Goal: Subscribe to service/newsletter

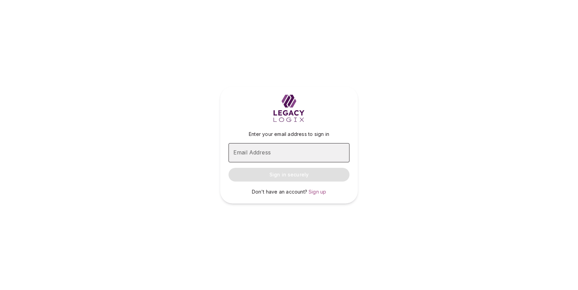
click at [264, 152] on input "Email Address" at bounding box center [288, 152] width 121 height 19
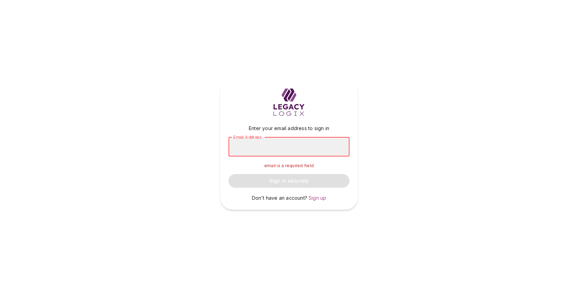
type input "**********"
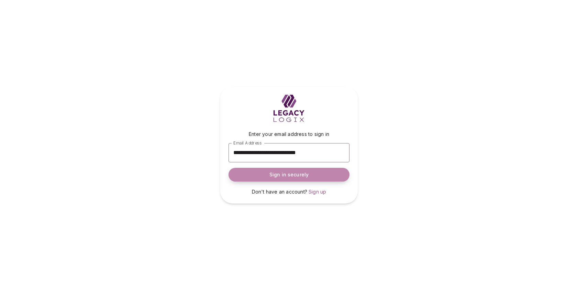
click at [293, 175] on span "Sign in securely" at bounding box center [288, 174] width 39 height 7
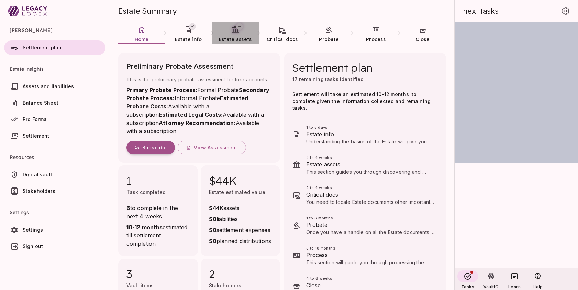
click at [234, 36] on span "Estate assets" at bounding box center [235, 39] width 33 height 6
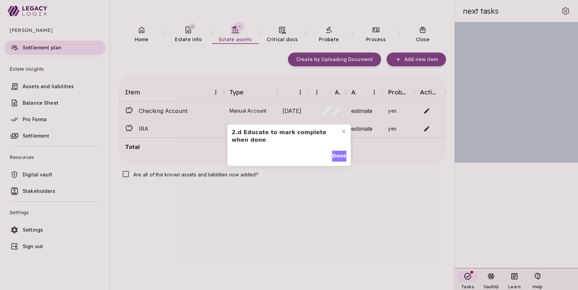
click at [334, 158] on span "Done" at bounding box center [339, 156] width 14 height 7
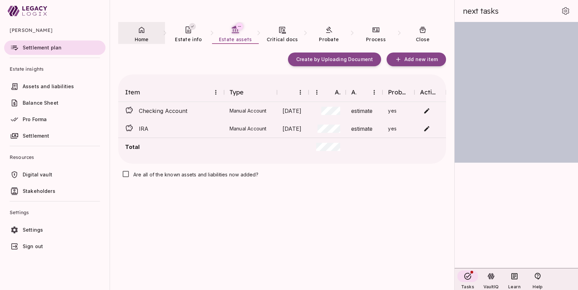
click at [143, 36] on span "Home" at bounding box center [142, 39] width 14 height 7
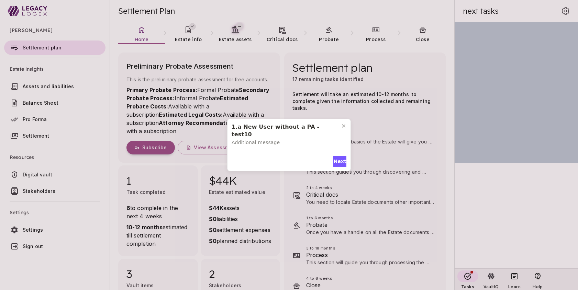
click at [91, 257] on div "1.a New User without a PA - test10 Additional message Next" at bounding box center [289, 145] width 578 height 290
click at [339, 158] on span "Next" at bounding box center [339, 161] width 13 height 7
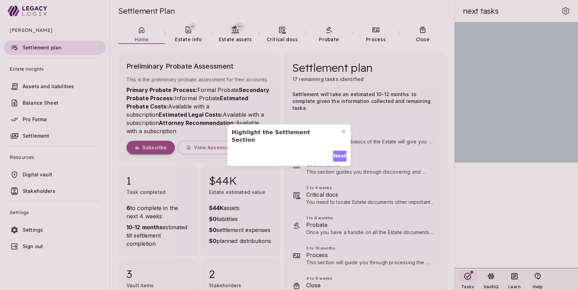
click at [340, 153] on span "Next" at bounding box center [339, 156] width 13 height 7
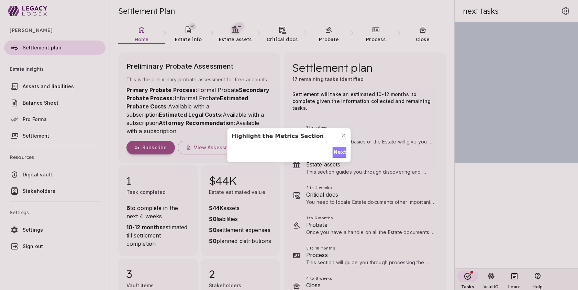
click at [340, 152] on span "Next" at bounding box center [339, 152] width 13 height 7
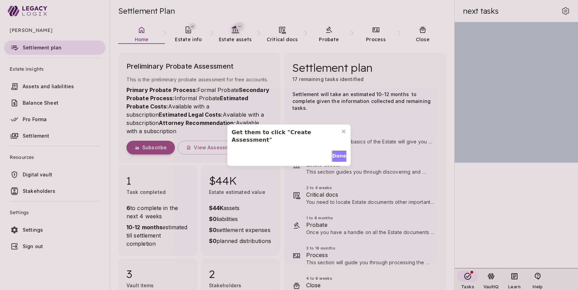
click at [340, 153] on span "Done" at bounding box center [339, 156] width 14 height 7
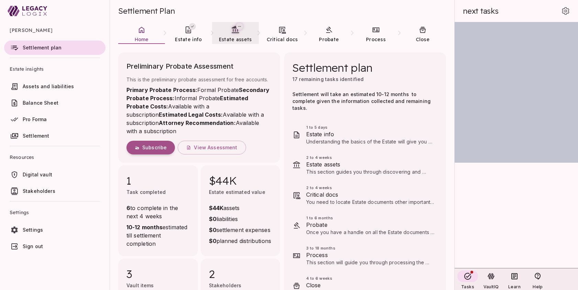
click at [229, 38] on span "Estate assets" at bounding box center [235, 39] width 33 height 6
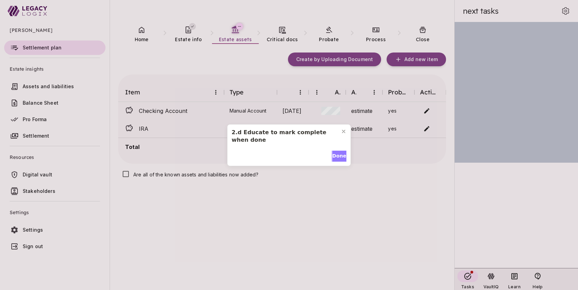
click at [336, 157] on span "Done" at bounding box center [339, 156] width 14 height 7
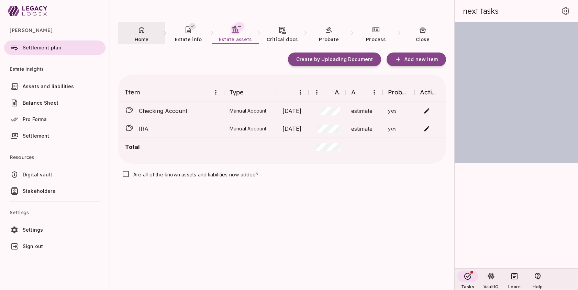
click at [142, 36] on span "Home" at bounding box center [142, 39] width 14 height 6
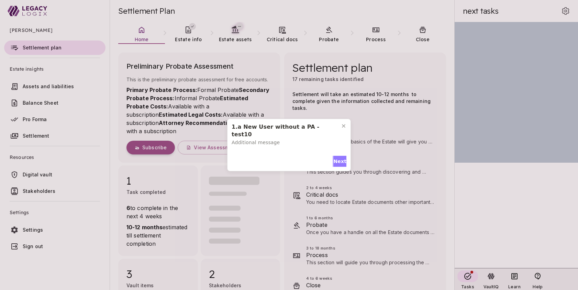
click at [337, 158] on span "Next" at bounding box center [339, 161] width 13 height 7
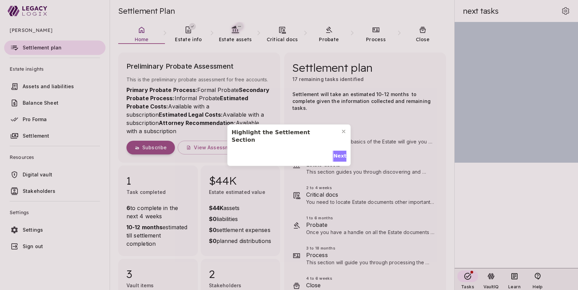
click at [337, 153] on span "Next" at bounding box center [339, 156] width 13 height 7
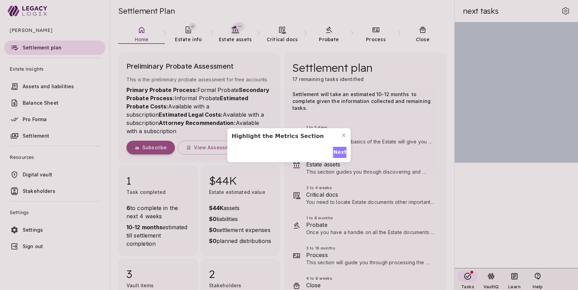
click at [337, 153] on span "Next" at bounding box center [339, 152] width 13 height 7
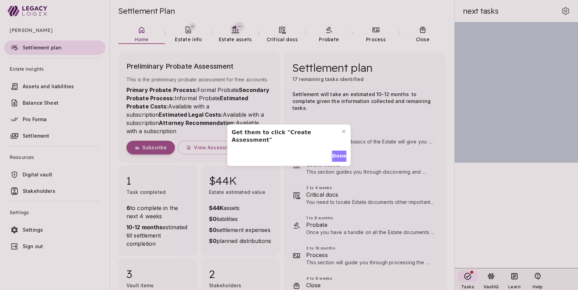
click at [337, 153] on span "Done" at bounding box center [339, 156] width 14 height 7
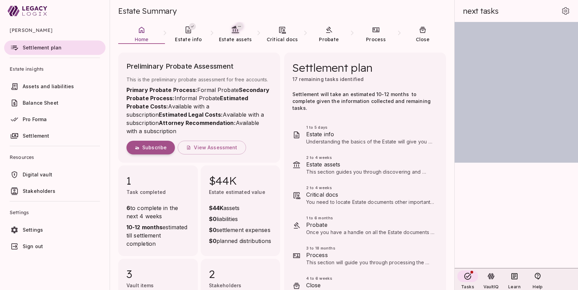
click at [92, 252] on link "Sign out" at bounding box center [54, 246] width 101 height 14
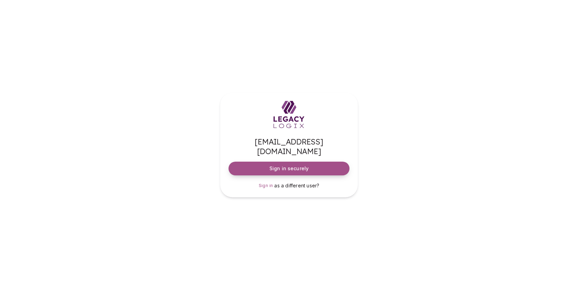
click at [294, 165] on span "Sign in securely" at bounding box center [288, 168] width 39 height 7
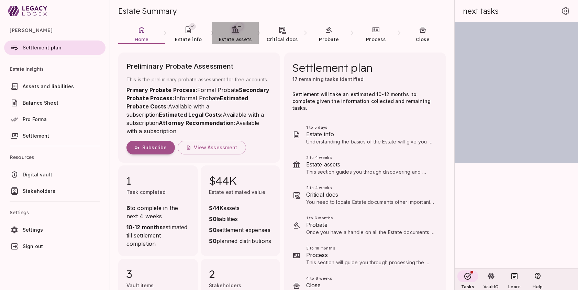
click at [235, 33] on icon at bounding box center [235, 29] width 9 height 9
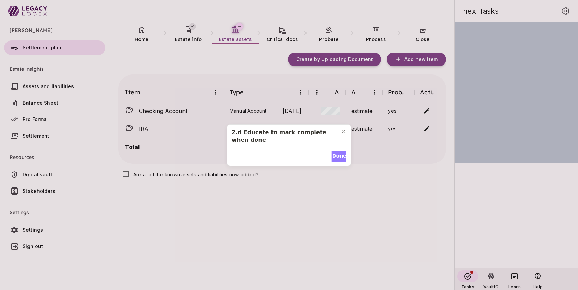
click at [336, 156] on span "Done" at bounding box center [339, 156] width 14 height 7
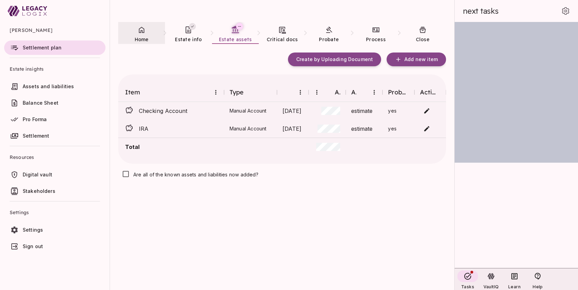
click at [142, 40] on span "Home" at bounding box center [142, 39] width 14 height 6
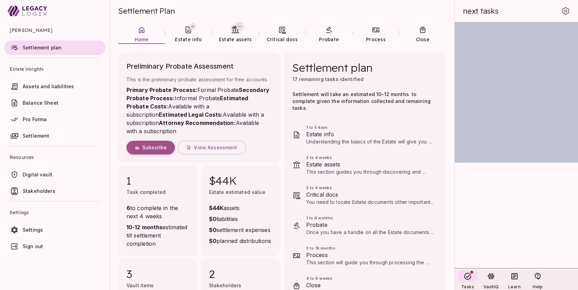
click at [88, 257] on ul "[PERSON_NAME] Settlement plan Estate insights Assets and liabilities Balance Sh…" at bounding box center [55, 139] width 110 height 235
click at [216, 147] on span "View Assessment" at bounding box center [215, 148] width 43 height 6
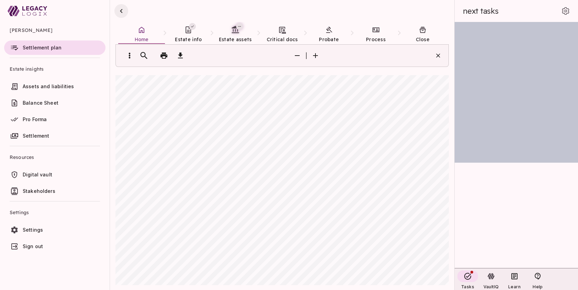
click at [122, 11] on icon "button" at bounding box center [121, 11] width 8 height 8
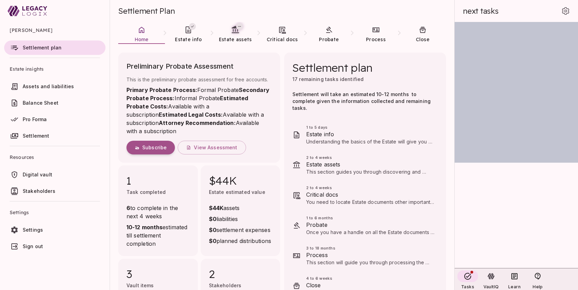
click at [88, 257] on ul "David Smith Settlement plan Estate insights Assets and liabilities Balance Shee…" at bounding box center [55, 139] width 110 height 235
click at [215, 146] on span "View Assessment" at bounding box center [215, 148] width 43 height 6
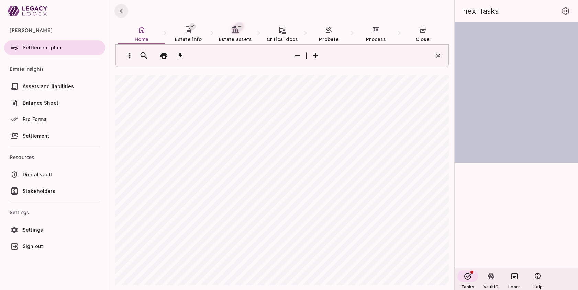
click at [121, 12] on icon "button" at bounding box center [121, 11] width 8 height 8
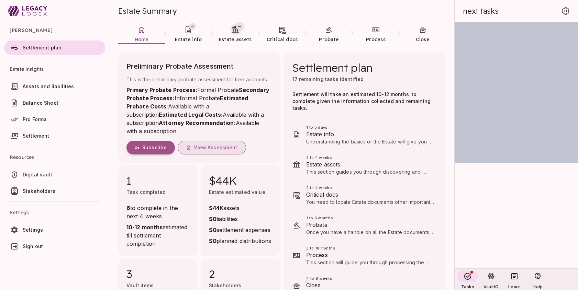
click at [215, 148] on span "View Assessment" at bounding box center [215, 148] width 43 height 6
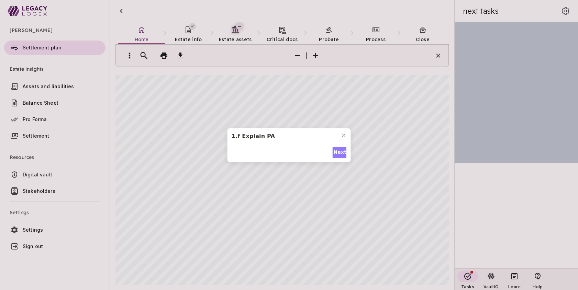
click at [338, 154] on span "Next" at bounding box center [339, 152] width 13 height 7
click at [337, 150] on span "Done" at bounding box center [339, 152] width 14 height 7
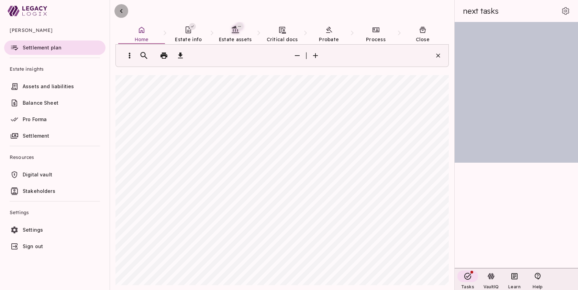
click at [120, 9] on icon "button" at bounding box center [121, 11] width 8 height 8
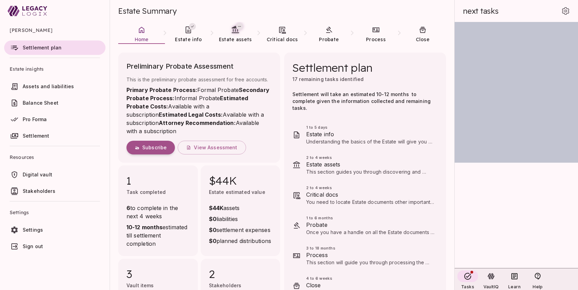
click at [43, 257] on ul "David Smith Settlement plan Estate insights Assets and liabilities Balance Shee…" at bounding box center [55, 139] width 110 height 235
click at [32, 257] on ul "David Smith Settlement plan Estate insights Assets and liabilities Balance Shee…" at bounding box center [55, 139] width 110 height 235
click at [238, 31] on icon at bounding box center [235, 29] width 9 height 9
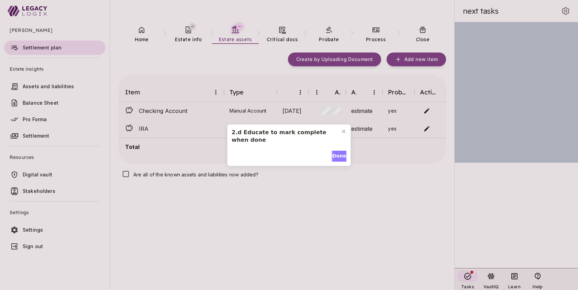
click at [338, 156] on span "Done" at bounding box center [339, 156] width 14 height 7
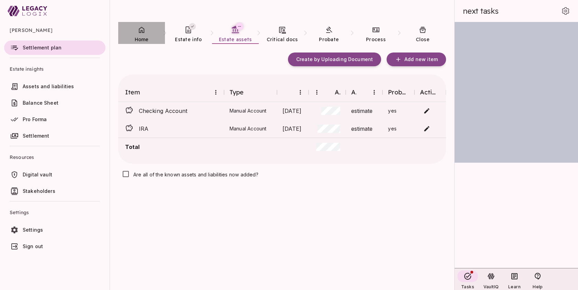
click at [143, 36] on span "Home" at bounding box center [142, 39] width 14 height 6
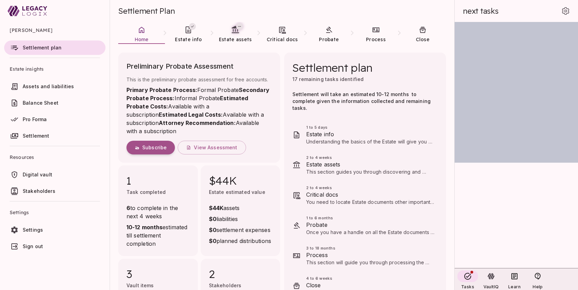
click at [35, 12] on use at bounding box center [34, 13] width 24 height 3
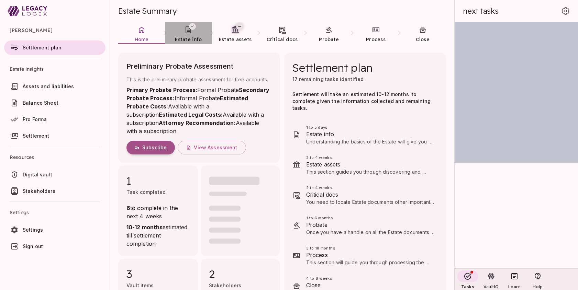
click at [187, 35] on link "Estate info" at bounding box center [188, 34] width 47 height 25
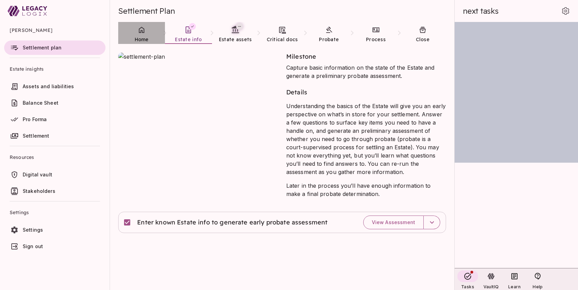
click at [140, 37] on span "Home" at bounding box center [142, 39] width 14 height 6
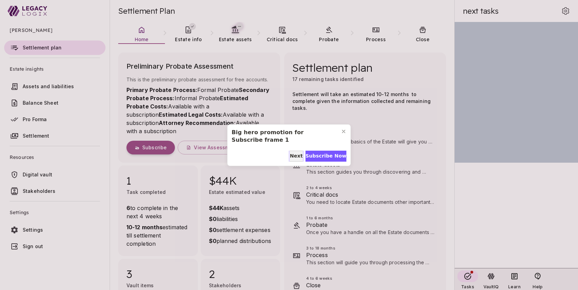
click at [293, 155] on span "Next" at bounding box center [296, 156] width 13 height 7
click at [325, 153] on span "Subscribe Now" at bounding box center [325, 156] width 41 height 7
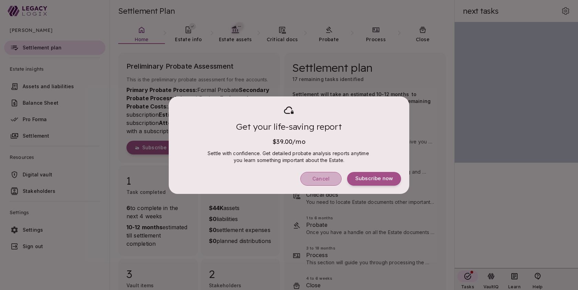
click at [321, 178] on span "Cancel" at bounding box center [320, 179] width 17 height 6
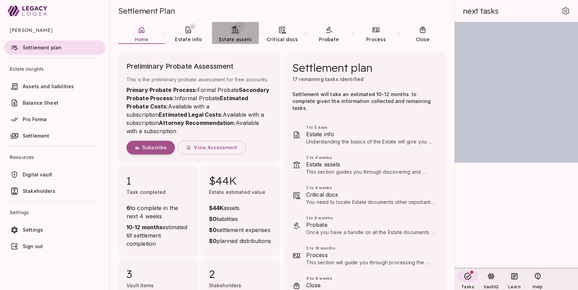
click at [235, 36] on span "Estate assets" at bounding box center [235, 39] width 33 height 6
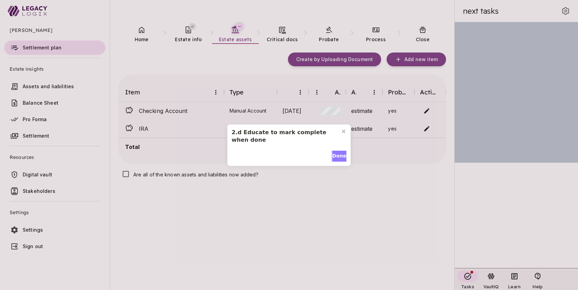
click at [338, 156] on span "Done" at bounding box center [339, 156] width 14 height 7
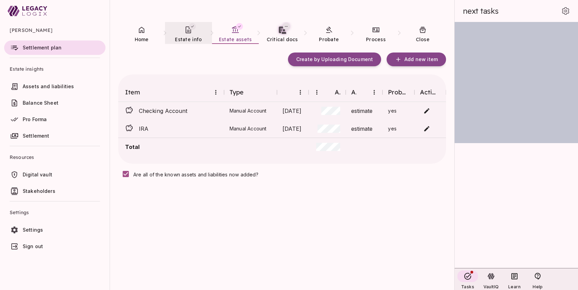
click at [185, 32] on icon at bounding box center [188, 30] width 8 height 8
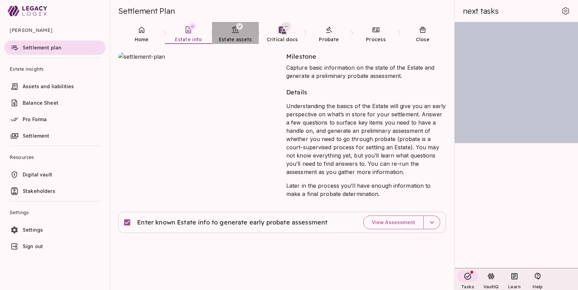
click at [232, 35] on link "Estate assets" at bounding box center [235, 34] width 47 height 25
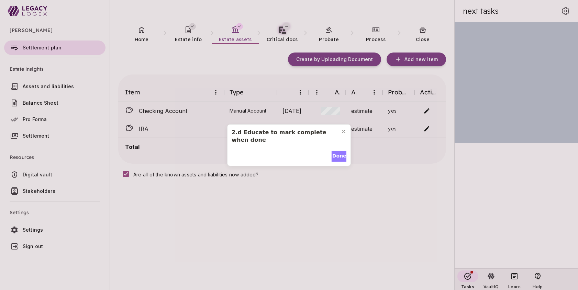
click at [337, 157] on span "Done" at bounding box center [339, 156] width 14 height 7
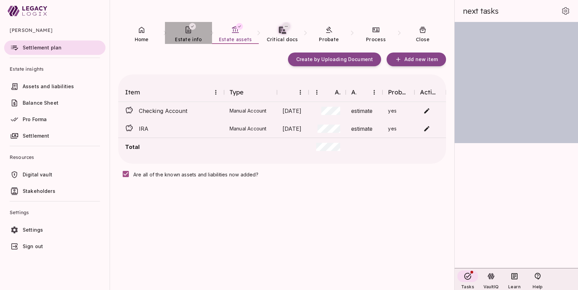
click at [189, 36] on span "Estate info" at bounding box center [188, 39] width 27 height 7
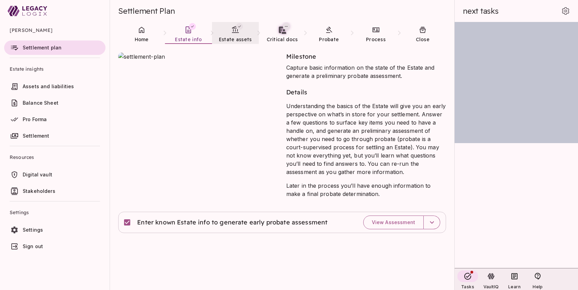
click at [237, 36] on span "Estate assets" at bounding box center [235, 39] width 33 height 6
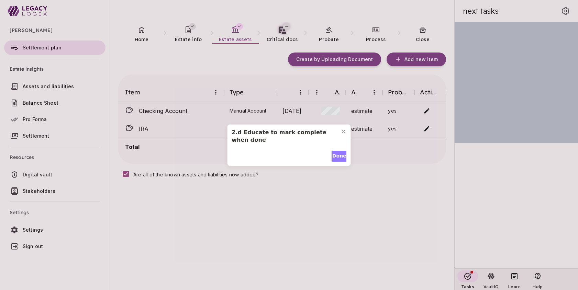
click at [338, 155] on span "Done" at bounding box center [339, 156] width 14 height 7
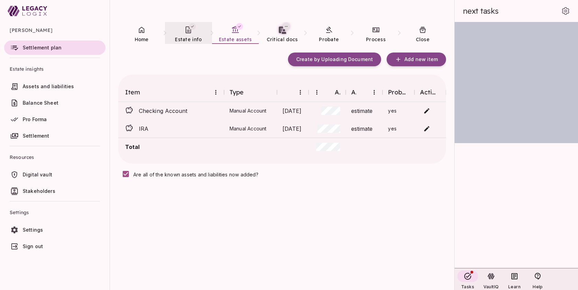
click at [187, 37] on span "Estate info" at bounding box center [188, 39] width 27 height 6
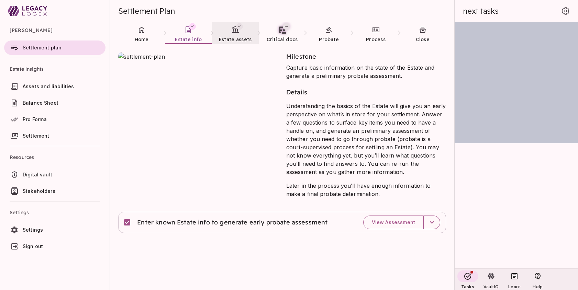
click at [235, 35] on link "Estate assets" at bounding box center [235, 34] width 47 height 25
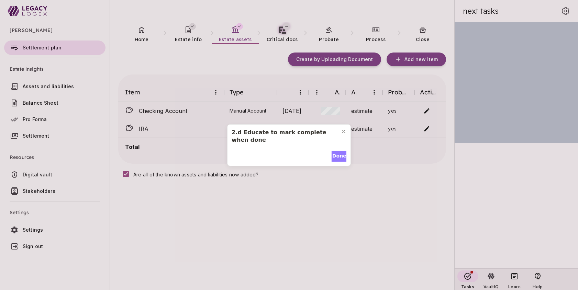
click at [338, 155] on span "Done" at bounding box center [339, 156] width 14 height 7
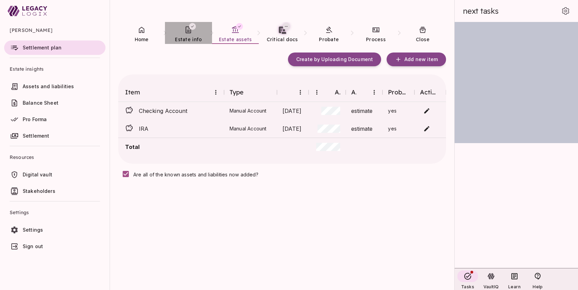
click at [187, 36] on link "Estate info" at bounding box center [188, 34] width 47 height 25
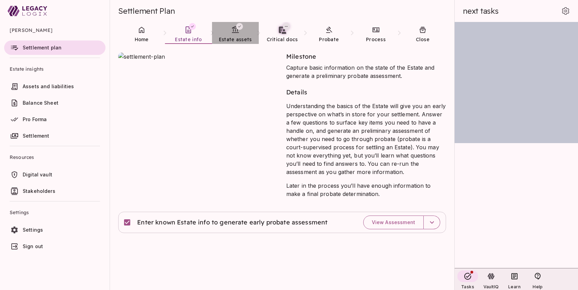
click at [236, 36] on span "Estate assets" at bounding box center [235, 39] width 33 height 7
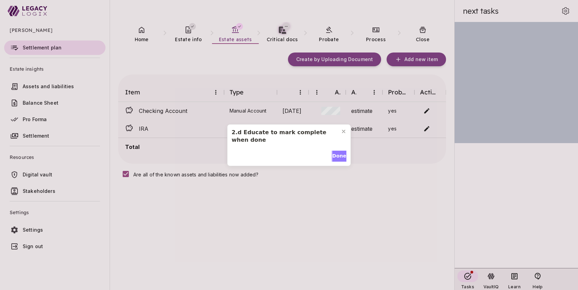
click at [335, 155] on span "Done" at bounding box center [339, 156] width 14 height 7
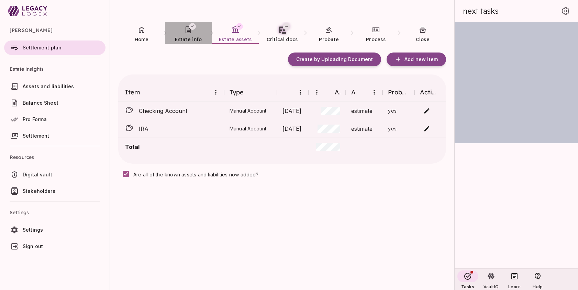
click at [189, 34] on link "Estate info" at bounding box center [188, 34] width 47 height 25
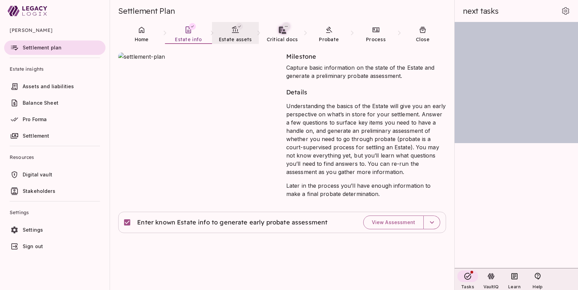
click at [235, 34] on link "Estate assets" at bounding box center [235, 34] width 47 height 25
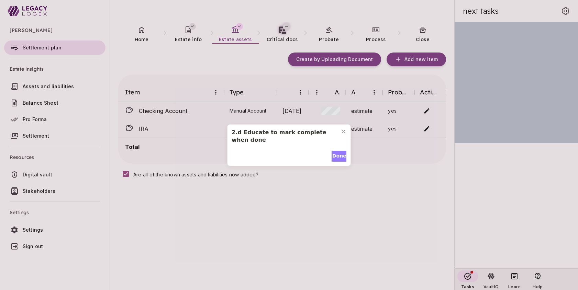
click at [334, 155] on span "Done" at bounding box center [339, 156] width 14 height 7
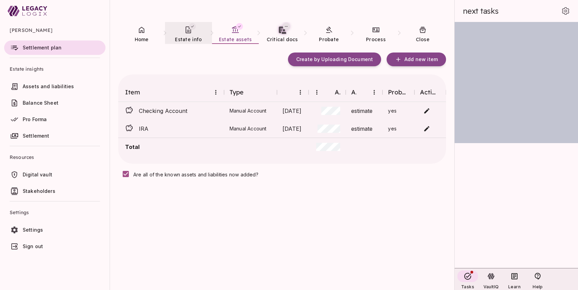
click at [189, 31] on icon at bounding box center [188, 29] width 5 height 7
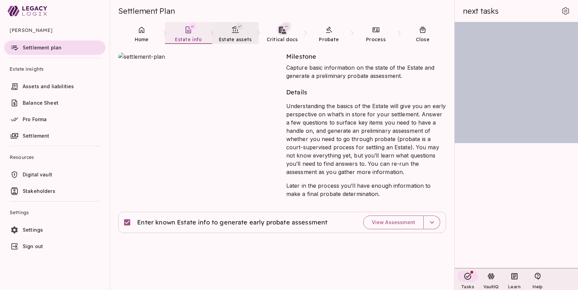
click at [233, 36] on span "Estate assets" at bounding box center [235, 39] width 33 height 6
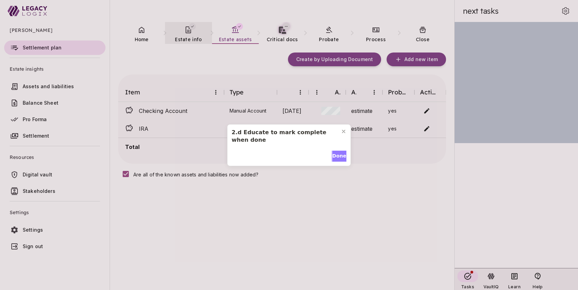
click at [336, 153] on span "Done" at bounding box center [339, 156] width 14 height 7
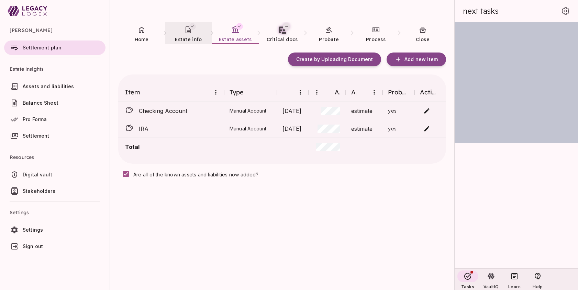
click at [282, 257] on div "Create by Uploading Document Add new item Item Type Date Amount Accuracy Probat…" at bounding box center [282, 176] width 328 height 246
click at [187, 39] on span "Estate info" at bounding box center [188, 39] width 27 height 6
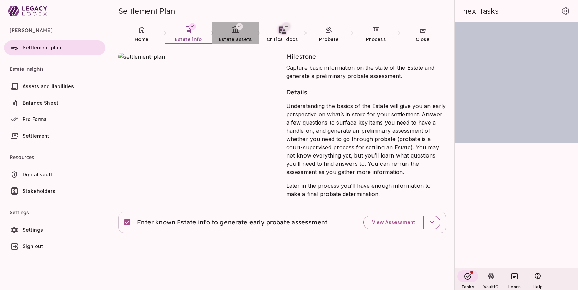
click at [233, 37] on span "Estate assets" at bounding box center [235, 39] width 33 height 6
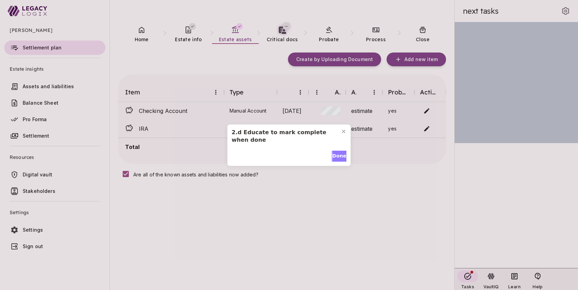
click at [339, 154] on span "Done" at bounding box center [339, 156] width 14 height 7
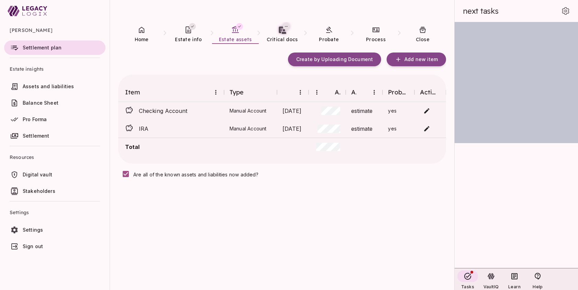
click at [190, 31] on icon at bounding box center [188, 30] width 8 height 8
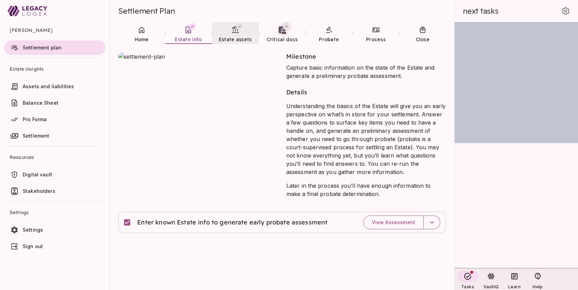
click at [235, 33] on icon at bounding box center [235, 30] width 8 height 8
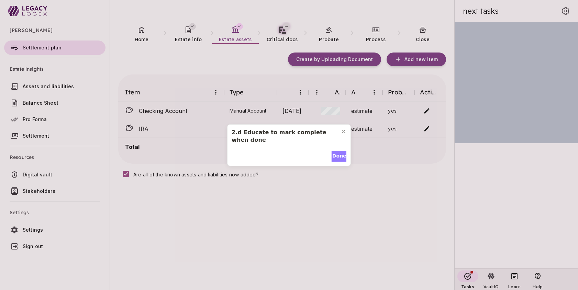
click at [337, 155] on span "Done" at bounding box center [339, 156] width 14 height 7
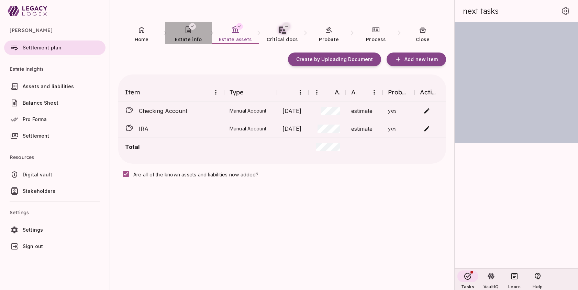
click at [188, 34] on icon at bounding box center [188, 30] width 8 height 8
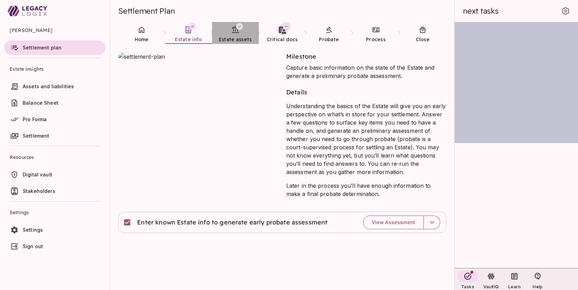
click at [237, 34] on link "Estate assets" at bounding box center [235, 34] width 47 height 25
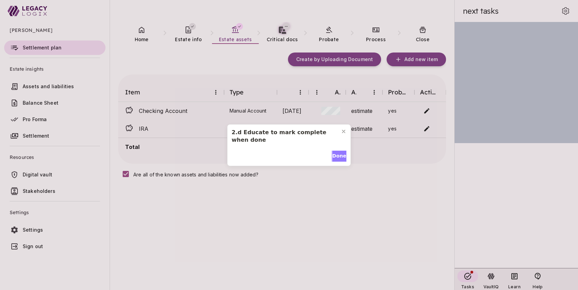
click at [337, 154] on span "Done" at bounding box center [339, 156] width 14 height 7
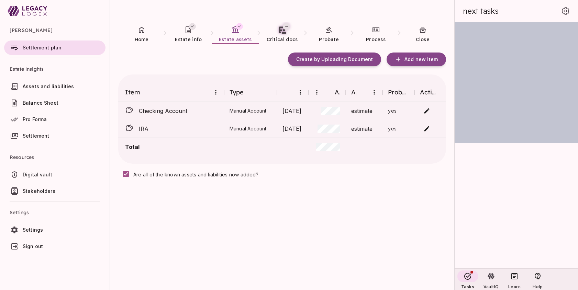
click at [230, 256] on div "Create by Uploading Document Add new item Item Type Date Amount Accuracy Probat…" at bounding box center [282, 176] width 328 height 246
click at [186, 32] on icon at bounding box center [188, 29] width 5 height 7
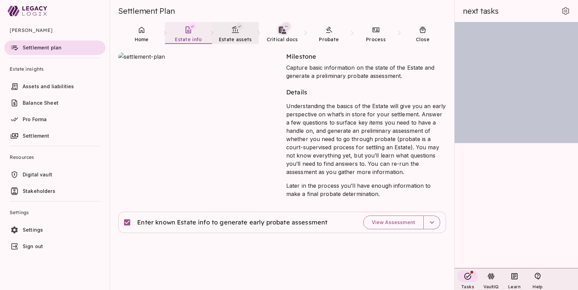
click at [234, 35] on link "Estate assets" at bounding box center [235, 34] width 47 height 25
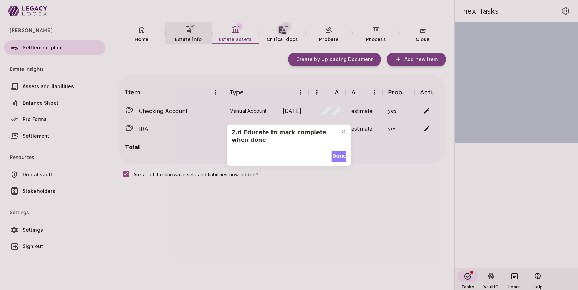
click at [337, 154] on span "Done" at bounding box center [339, 156] width 14 height 7
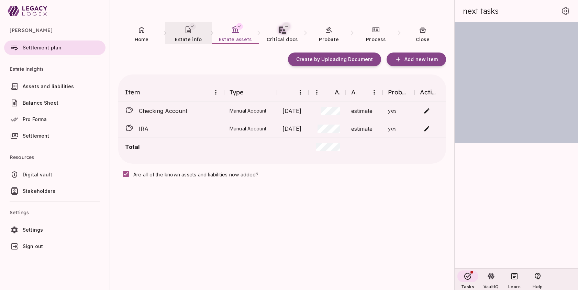
click at [189, 34] on icon at bounding box center [188, 30] width 8 height 8
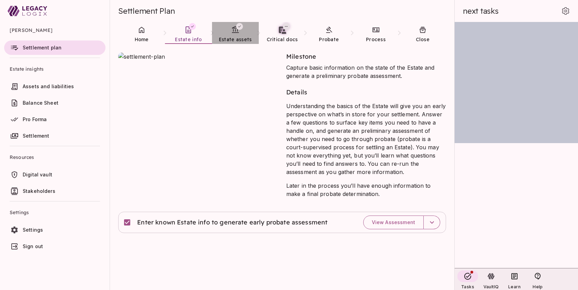
click at [234, 36] on span "Estate assets" at bounding box center [235, 39] width 33 height 6
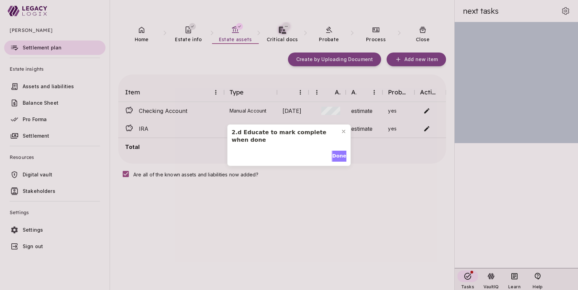
click at [335, 156] on span "Done" at bounding box center [339, 156] width 14 height 7
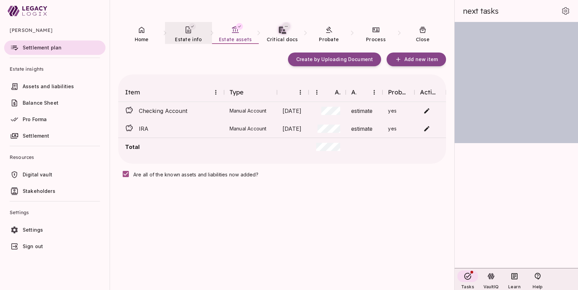
click at [189, 35] on link "Estate info" at bounding box center [188, 34] width 47 height 25
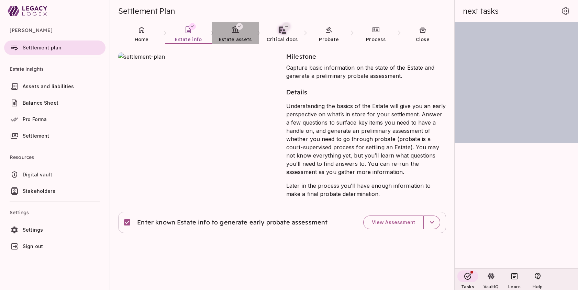
click at [232, 33] on icon at bounding box center [235, 30] width 8 height 8
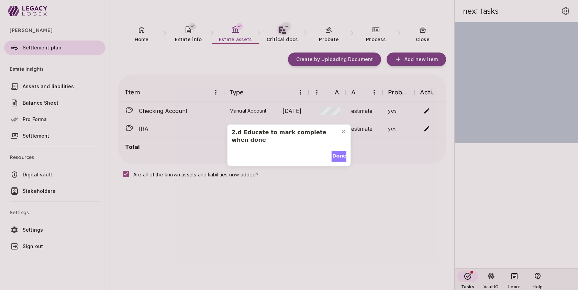
click at [338, 155] on span "Done" at bounding box center [339, 156] width 14 height 7
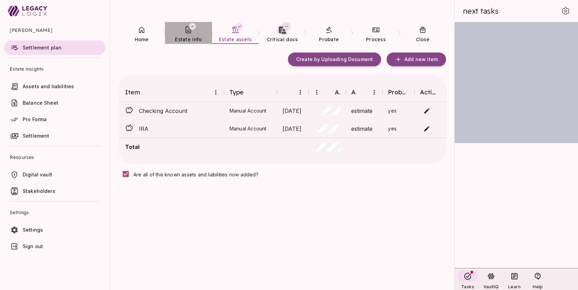
click at [188, 37] on span "Estate info" at bounding box center [188, 39] width 27 height 6
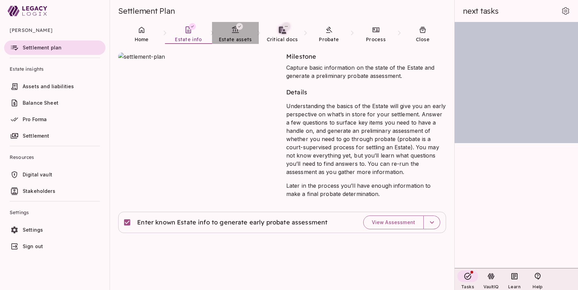
click at [232, 33] on icon at bounding box center [235, 29] width 7 height 7
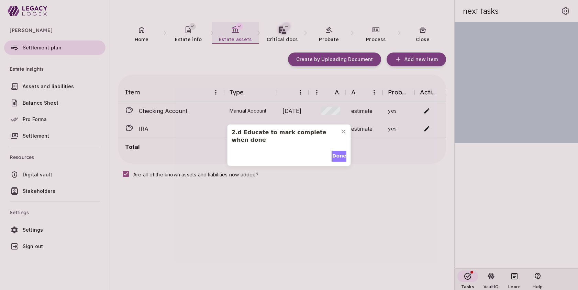
click at [338, 156] on span "Done" at bounding box center [339, 156] width 14 height 7
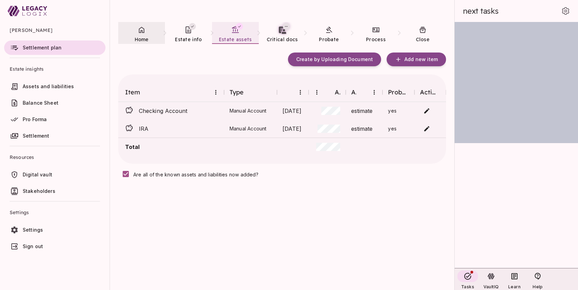
click at [142, 38] on span "Home" at bounding box center [142, 39] width 14 height 6
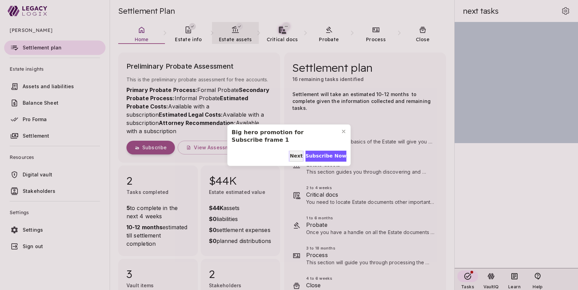
click at [291, 156] on span "Next" at bounding box center [296, 156] width 13 height 7
click at [291, 156] on span "Done" at bounding box center [296, 156] width 14 height 7
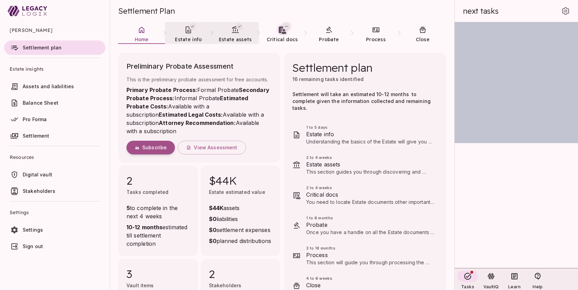
click at [193, 41] on span "Estate info" at bounding box center [188, 39] width 27 height 6
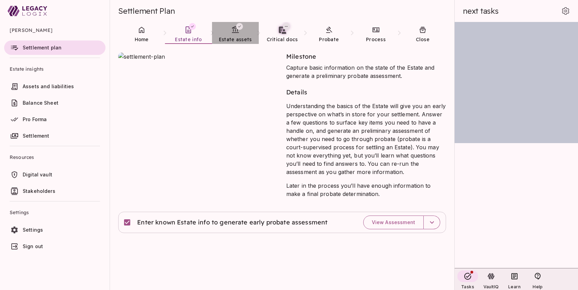
click at [236, 37] on span "Estate assets" at bounding box center [235, 39] width 33 height 6
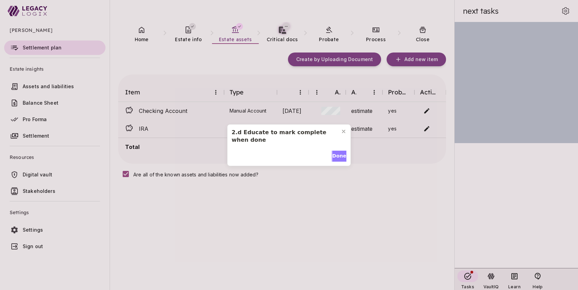
click at [339, 155] on span "Done" at bounding box center [339, 156] width 14 height 7
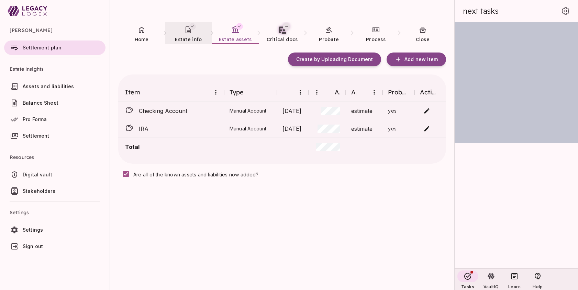
click at [188, 35] on link "Estate info" at bounding box center [188, 34] width 47 height 25
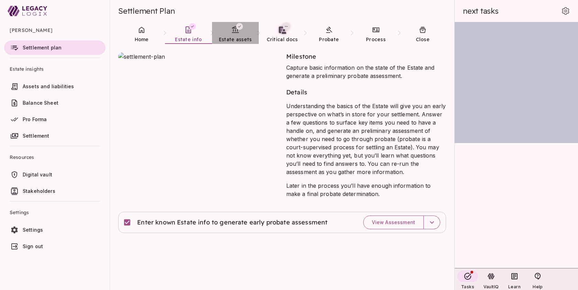
click at [232, 35] on link "Estate assets" at bounding box center [235, 34] width 47 height 25
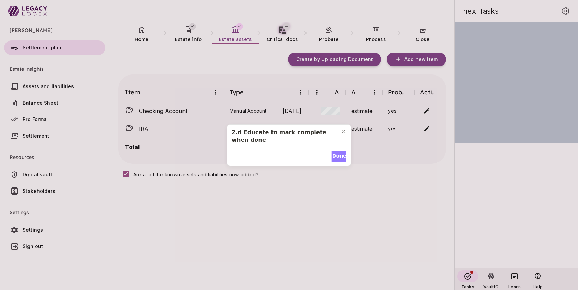
click at [336, 157] on span "Done" at bounding box center [339, 156] width 14 height 7
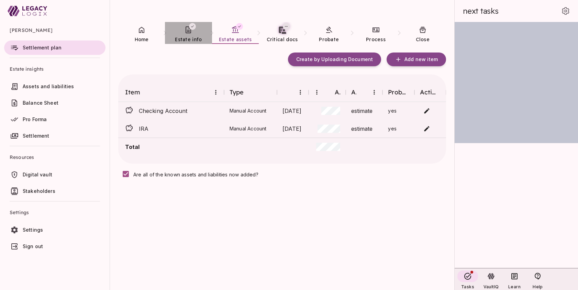
click at [185, 33] on icon at bounding box center [188, 30] width 8 height 8
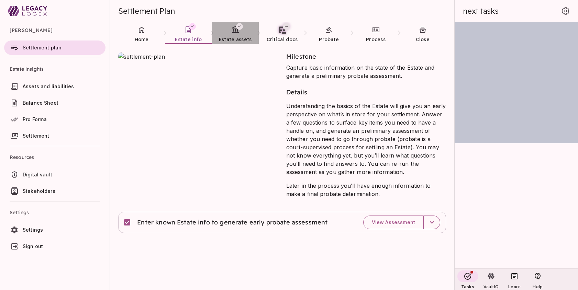
click at [230, 36] on span "Estate assets" at bounding box center [235, 39] width 33 height 6
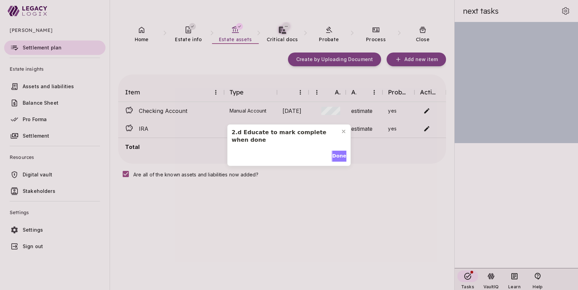
click at [339, 155] on span "Done" at bounding box center [339, 156] width 14 height 7
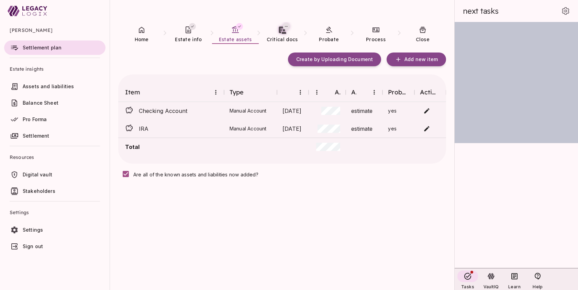
click at [42, 103] on span "Balance Sheet" at bounding box center [41, 103] width 36 height 6
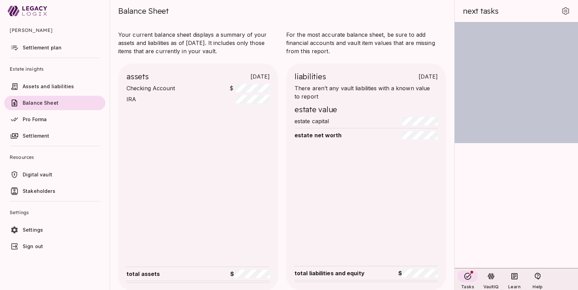
click at [41, 48] on span "Settlement plan" at bounding box center [42, 48] width 39 height 6
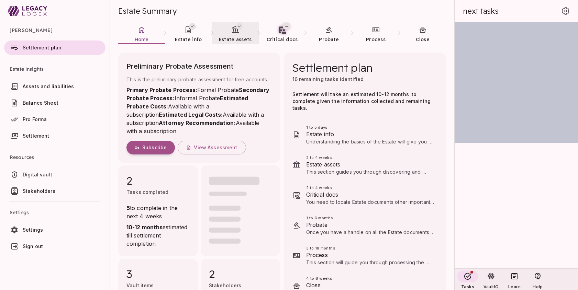
click at [236, 37] on span "Estate assets" at bounding box center [235, 39] width 33 height 6
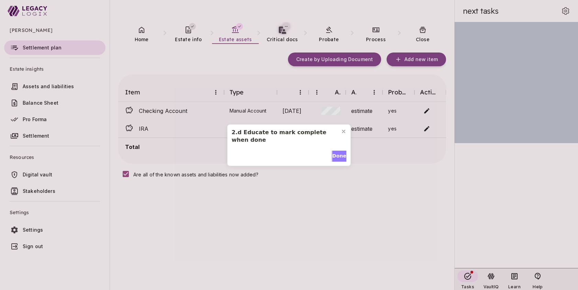
click at [338, 157] on span "Done" at bounding box center [339, 156] width 14 height 7
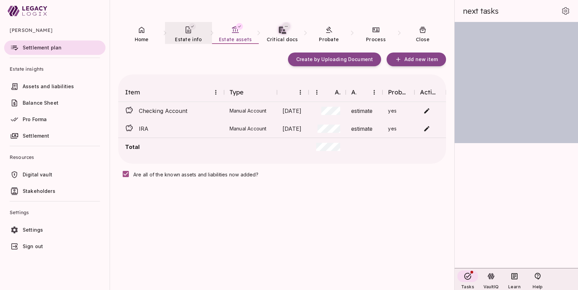
click at [190, 34] on link "Estate info" at bounding box center [188, 34] width 47 height 25
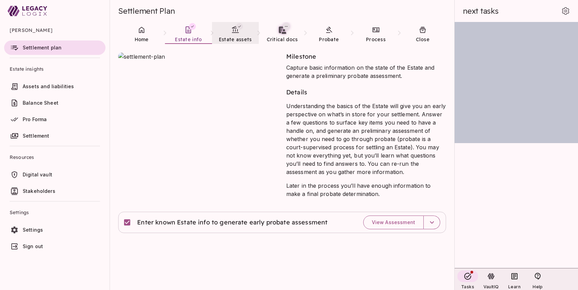
click at [231, 34] on link "Estate assets" at bounding box center [235, 34] width 47 height 25
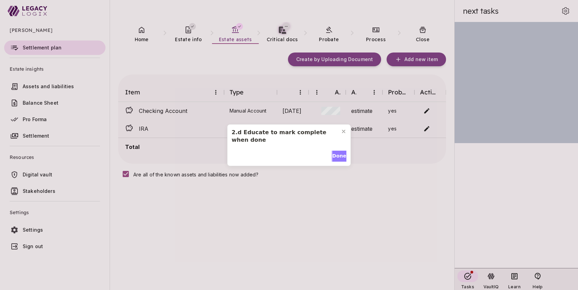
click at [334, 157] on span "Done" at bounding box center [339, 156] width 14 height 7
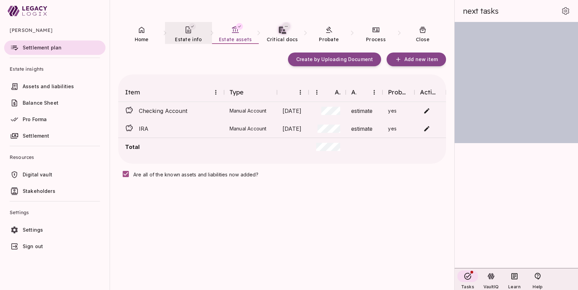
click at [189, 37] on span "Estate info" at bounding box center [188, 39] width 27 height 6
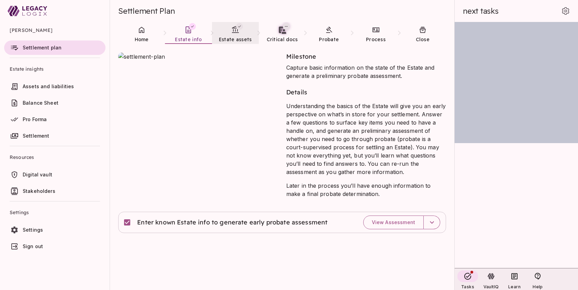
click at [235, 36] on span "Estate assets" at bounding box center [235, 39] width 33 height 7
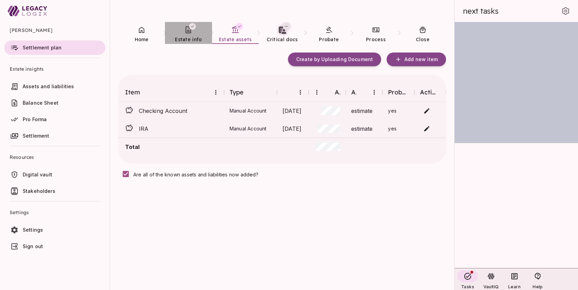
click at [183, 32] on link "Estate info" at bounding box center [188, 34] width 47 height 25
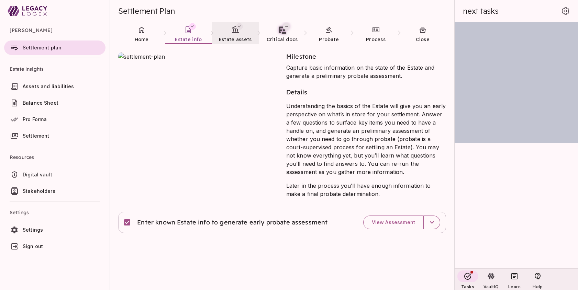
click at [231, 38] on span "Estate assets" at bounding box center [235, 39] width 33 height 6
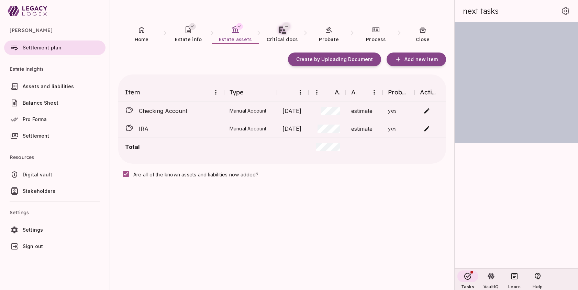
click at [171, 228] on div "Create by Uploading Document Add new item Item Type Date Amount Accuracy Probat…" at bounding box center [282, 176] width 328 height 246
click at [141, 32] on icon at bounding box center [141, 30] width 8 height 8
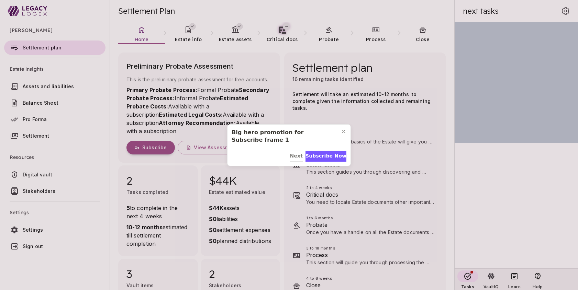
click at [83, 255] on div "Big hero promotion for Subscribe frame 1 Next Subscribe Now" at bounding box center [289, 145] width 578 height 290
click at [335, 156] on span "Subscribe Now" at bounding box center [325, 156] width 41 height 7
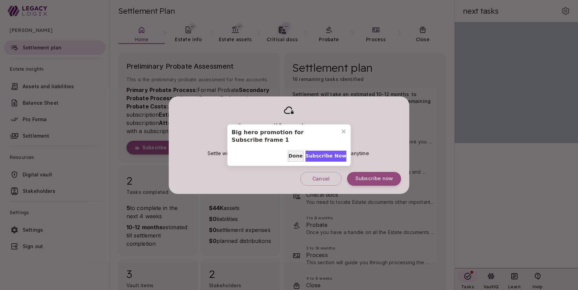
click at [291, 156] on span "Done" at bounding box center [296, 156] width 14 height 7
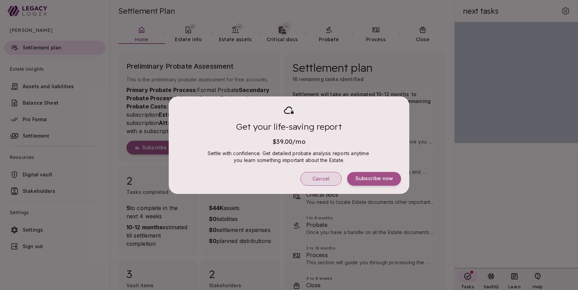
click at [317, 179] on span "Cancel" at bounding box center [320, 179] width 17 height 6
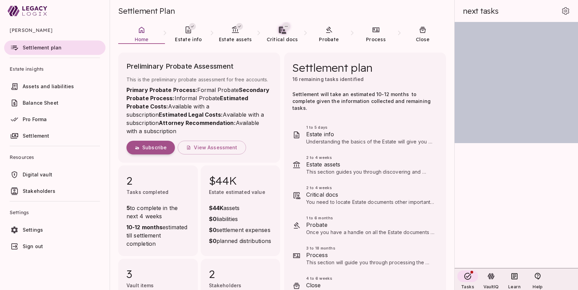
click at [98, 257] on ul "[PERSON_NAME] Settlement plan Estate insights Assets and liabilities Balance Sh…" at bounding box center [55, 139] width 110 height 235
click at [196, 37] on span "Estate info" at bounding box center [188, 39] width 27 height 6
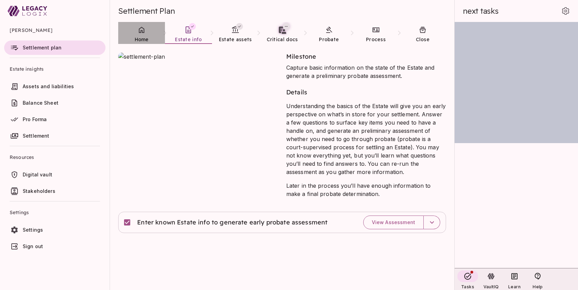
click at [143, 35] on link "Home" at bounding box center [141, 34] width 47 height 25
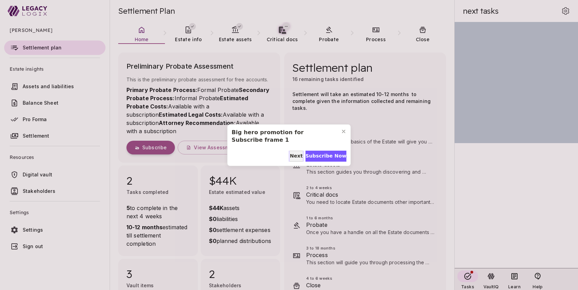
click at [293, 157] on span "Next" at bounding box center [296, 156] width 13 height 7
click at [293, 157] on span "Done" at bounding box center [296, 156] width 14 height 7
click at [338, 156] on span "Next" at bounding box center [339, 156] width 13 height 7
click at [293, 153] on span "Done" at bounding box center [293, 156] width 14 height 7
